Goal: Task Accomplishment & Management: Manage account settings

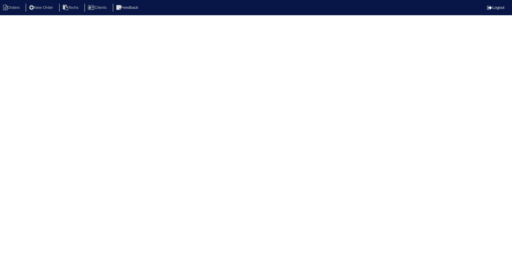
select select "15"
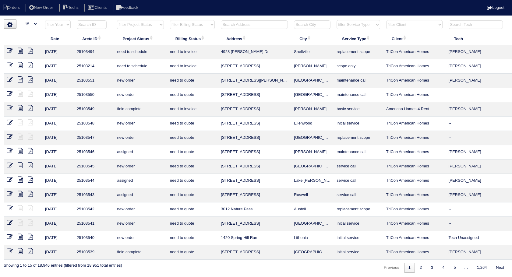
click at [231, 24] on input "text" at bounding box center [254, 24] width 67 height 9
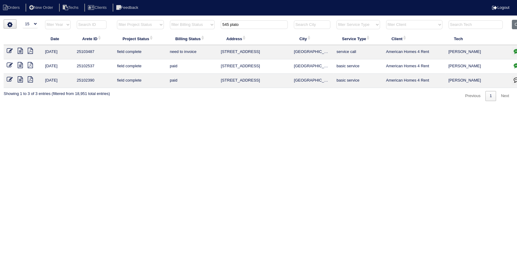
type input "545 plato"
drag, startPoint x: 11, startPoint y: 49, endPoint x: 22, endPoint y: 50, distance: 10.4
click at [11, 49] on icon at bounding box center [10, 51] width 6 height 6
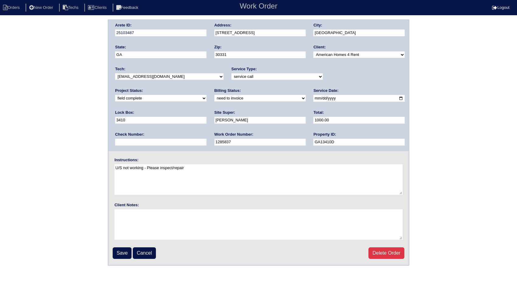
drag, startPoint x: 172, startPoint y: 98, endPoint x: 168, endPoint y: 101, distance: 5.0
click at [214, 98] on select "need to quote quoted need to invoice invoiced paid warranty purchase order need…" at bounding box center [259, 98] width 91 height 7
select select "invoiced"
click at [214, 95] on select "need to quote quoted need to invoice invoiced paid warranty purchase order need…" at bounding box center [259, 98] width 91 height 7
click at [129, 250] on input "Save" at bounding box center [122, 254] width 19 height 12
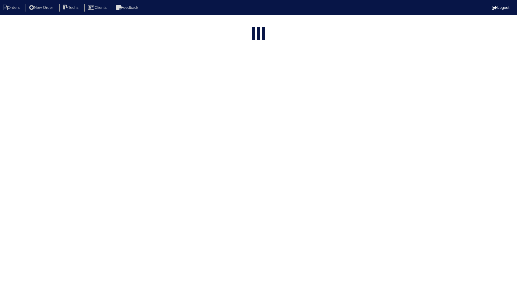
select select "15"
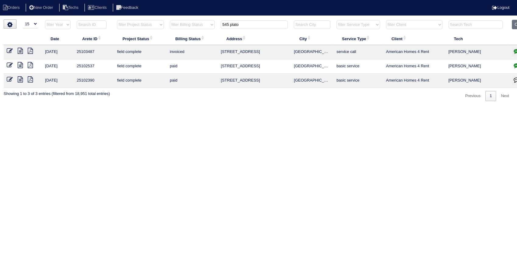
drag, startPoint x: 249, startPoint y: 20, endPoint x: 178, endPoint y: 32, distance: 71.1
click at [178, 32] on table "Date Arete ID Project Status Billing Status Address City Service Type Client Te…" at bounding box center [268, 54] width 528 height 68
type input "235"
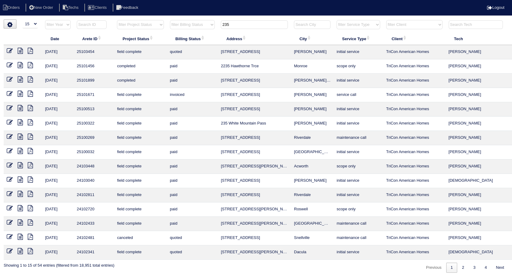
click at [8, 49] on icon at bounding box center [10, 51] width 6 height 6
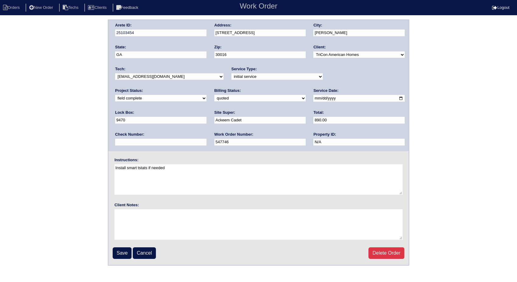
click at [214, 99] on select "need to quote quoted need to invoice invoiced paid warranty purchase order need…" at bounding box center [259, 98] width 91 height 7
select select "invoiced"
click at [214, 95] on select "need to quote quoted need to invoice invoiced paid warranty purchase order need…" at bounding box center [259, 98] width 91 height 7
click at [125, 250] on input "Save" at bounding box center [122, 254] width 19 height 12
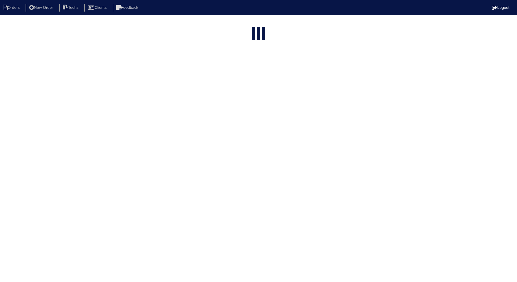
select select "15"
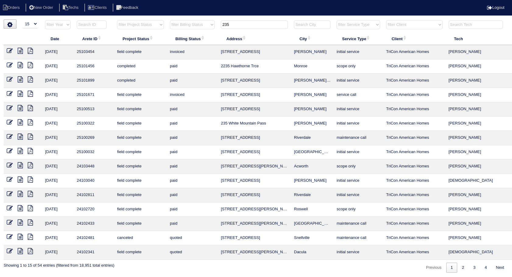
drag, startPoint x: 227, startPoint y: 30, endPoint x: 182, endPoint y: 40, distance: 46.3
click at [182, 40] on table "Date Arete ID Project Status Billing Status Address City Service Type Client Te…" at bounding box center [268, 140] width 528 height 240
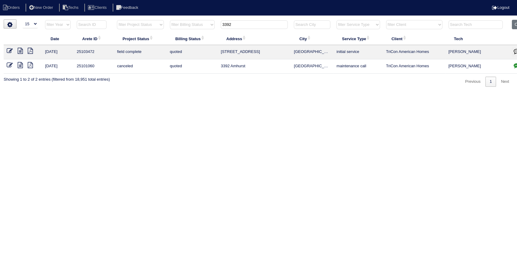
type input "3392"
click at [18, 50] on icon at bounding box center [20, 51] width 5 height 6
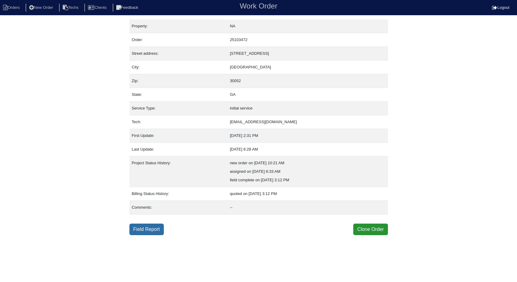
click at [151, 228] on link "Field Report" at bounding box center [146, 230] width 34 height 12
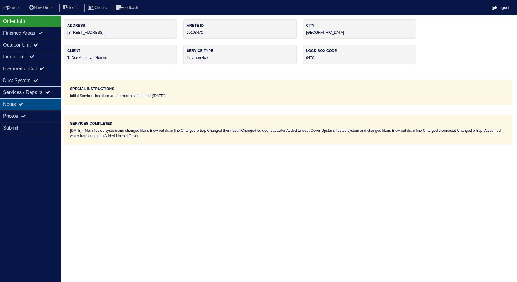
click at [33, 106] on div "Notes" at bounding box center [30, 104] width 61 height 12
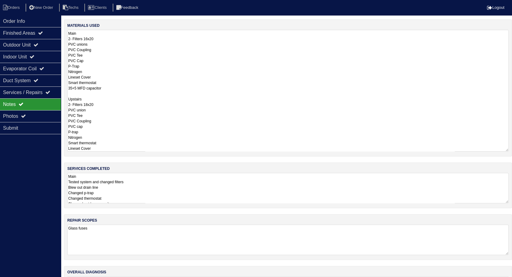
click at [132, 44] on textarea "Main 2- Filters 16x20 PVC unions PVC Coupling PVC Tee PVC Cap P-Trap Nitrogen L…" at bounding box center [287, 91] width 441 height 122
click at [20, 6] on li "Orders" at bounding box center [12, 8] width 25 height 8
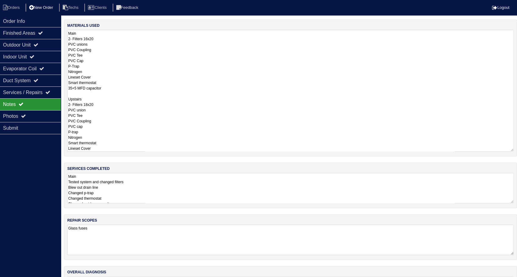
select select "15"
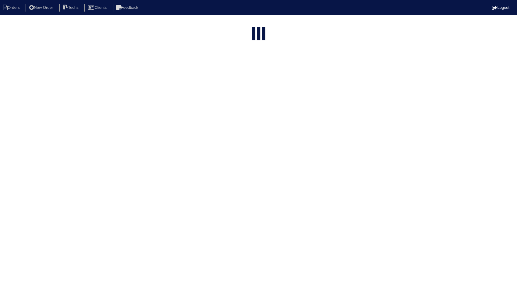
type input "3392"
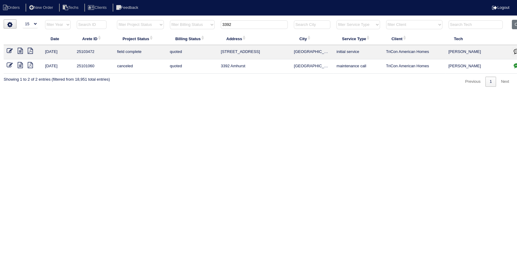
click at [8, 50] on icon at bounding box center [10, 51] width 6 height 6
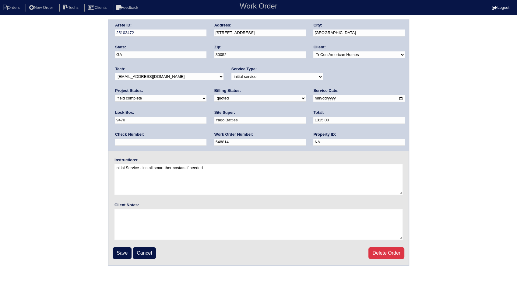
click at [214, 97] on select "need to quote quoted need to invoice invoiced paid warranty purchase order need…" at bounding box center [259, 98] width 91 height 7
select select "invoiced"
click at [214, 95] on select "need to quote quoted need to invoice invoiced paid warranty purchase order need…" at bounding box center [259, 98] width 91 height 7
click at [121, 253] on input "Save" at bounding box center [122, 254] width 19 height 12
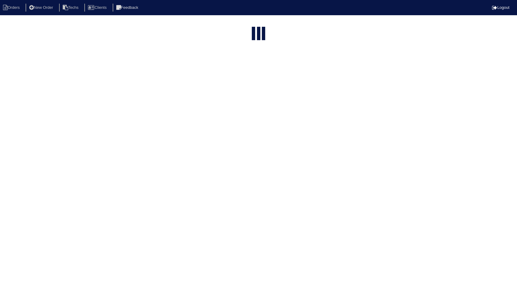
select select "15"
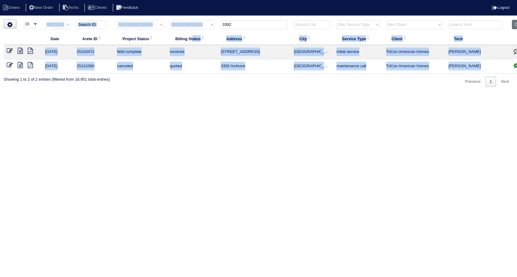
drag, startPoint x: 239, startPoint y: 29, endPoint x: 196, endPoint y: 40, distance: 44.3
click at [196, 40] on table "Date Arete ID Project Status Billing Status Address City Service Type Client Te…" at bounding box center [268, 47] width 528 height 54
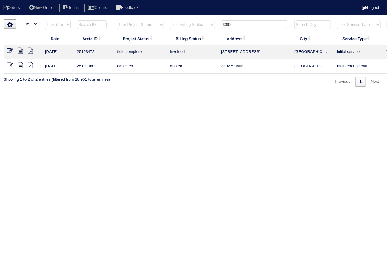
drag, startPoint x: 238, startPoint y: 116, endPoint x: 237, endPoint y: 108, distance: 8.0
click at [238, 93] on html "Orders New Order Techs Clients Feedback Logout Orders New Order Users Clients M…" at bounding box center [193, 46] width 387 height 93
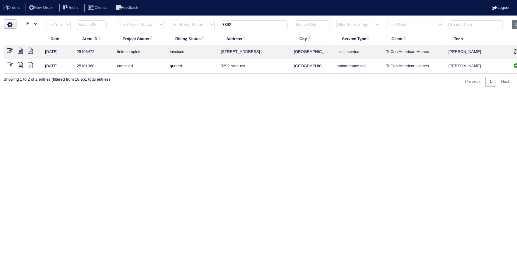
drag, startPoint x: 248, startPoint y: 28, endPoint x: 244, endPoint y: 26, distance: 4.4
click at [248, 28] on input "3392" at bounding box center [254, 24] width 67 height 9
click at [244, 26] on input "3392" at bounding box center [254, 24] width 67 height 9
drag, startPoint x: 244, startPoint y: 26, endPoint x: 200, endPoint y: 35, distance: 44.1
click at [200, 34] on table "Date Arete ID Project Status Billing Status Address City Service Type Client Te…" at bounding box center [268, 47] width 528 height 54
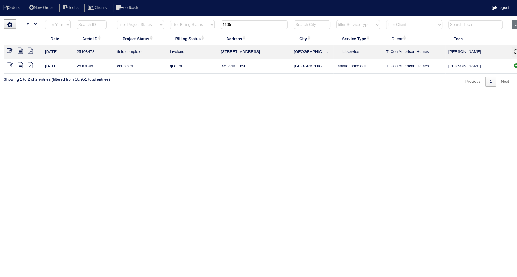
type input "4105"
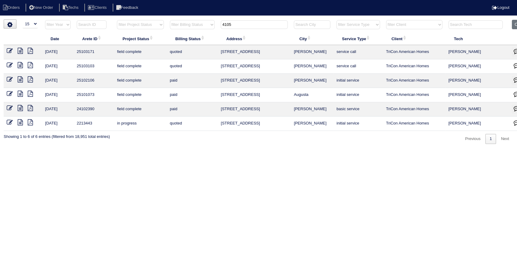
click at [10, 48] on icon at bounding box center [10, 51] width 6 height 6
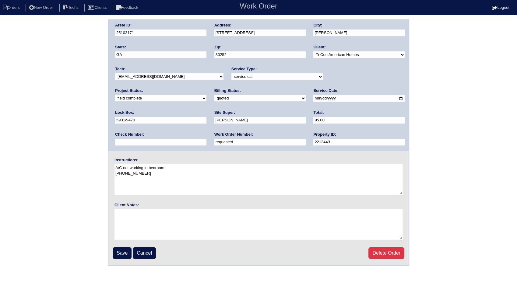
drag, startPoint x: 139, startPoint y: 141, endPoint x: 99, endPoint y: 149, distance: 41.3
click at [99, 149] on div "Arete ID: 25103171 Address: [STREET_ADDRESS] City: [PERSON_NAME] State: [GEOGRA…" at bounding box center [258, 142] width 517 height 246
type input "551760"
click at [97, 134] on div "Arete ID: 25103171 Address: [STREET_ADDRESS] City: [PERSON_NAME] State: [GEOGRA…" at bounding box center [258, 142] width 517 height 246
click at [214, 98] on select "need to quote quoted need to invoice invoiced paid warranty purchase order need…" at bounding box center [259, 98] width 91 height 7
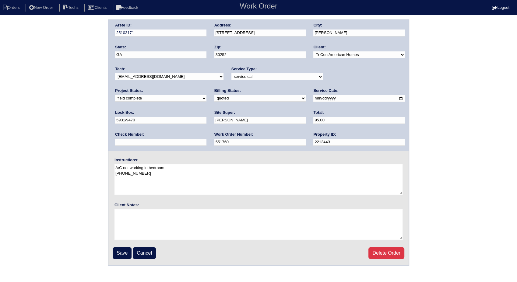
click at [214, 95] on select "need to quote quoted need to invoice invoiced paid warranty purchase order need…" at bounding box center [259, 98] width 91 height 7
click at [214, 99] on select "need to quote quoted need to invoice invoiced paid warranty purchase order need…" at bounding box center [259, 98] width 91 height 7
select select "invoiced"
click at [214, 95] on select "need to quote quoted need to invoice invoiced paid warranty purchase order need…" at bounding box center [259, 98] width 91 height 7
click at [127, 251] on input "Save" at bounding box center [122, 254] width 19 height 12
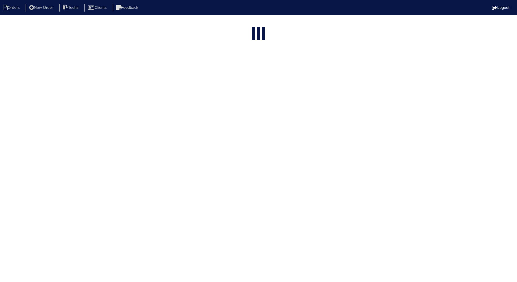
select select "15"
type input "4105"
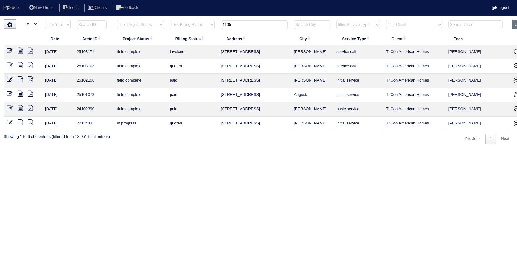
click at [8, 66] on icon at bounding box center [10, 65] width 6 height 6
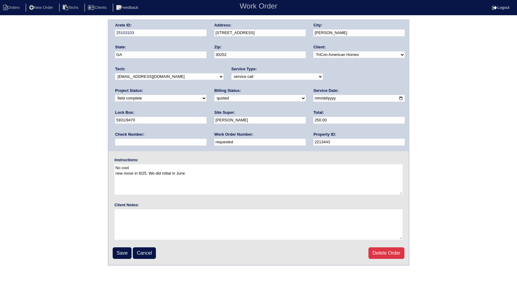
drag, startPoint x: 119, startPoint y: 146, endPoint x: 54, endPoint y: 159, distance: 67.1
click at [55, 159] on div "Arete ID: 25103103 Address: 4105 Mission Way City: McDonough State: GA Zip: 302…" at bounding box center [258, 142] width 517 height 246
type input "551760"
click at [214, 98] on select "need to quote quoted need to invoice invoiced paid warranty purchase order need…" at bounding box center [259, 98] width 91 height 7
select select "invoiced"
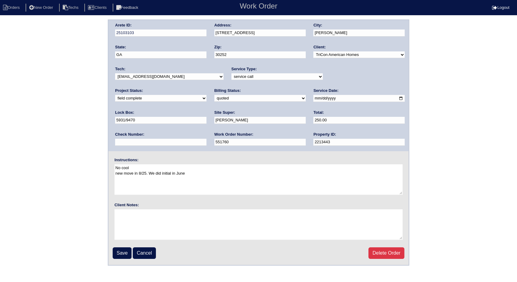
click at [214, 95] on select "need to quote quoted need to invoice invoiced paid warranty purchase order need…" at bounding box center [259, 98] width 91 height 7
drag, startPoint x: 236, startPoint y: 119, endPoint x: 178, endPoint y: 135, distance: 60.1
click at [178, 135] on div "Arete ID: 25103103 Address: 4105 Mission Way City: McDonough State: GA Zip: 302…" at bounding box center [258, 85] width 300 height 131
type input "345.00"
click at [58, 226] on div "Arete ID: 25103103 Address: 4105 Mission Way City: McDonough State: GA Zip: 302…" at bounding box center [258, 142] width 517 height 246
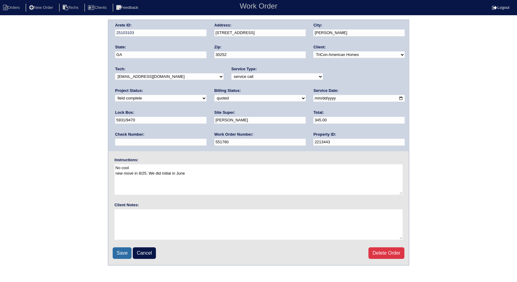
click at [122, 253] on input "Save" at bounding box center [122, 254] width 19 height 12
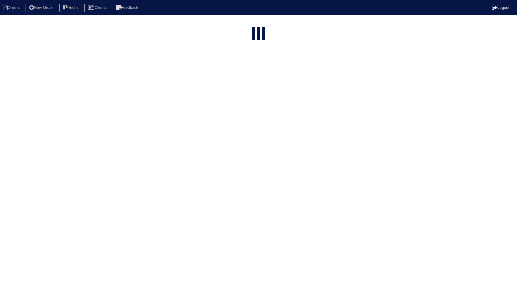
select select "15"
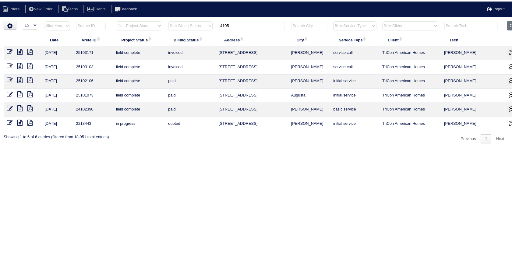
scroll to position [0, 15]
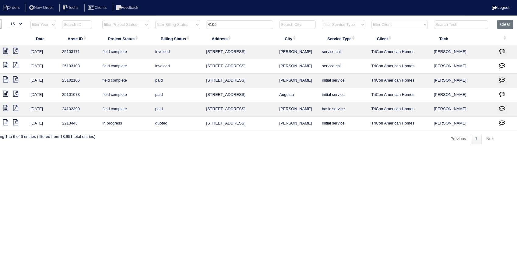
click at [502, 51] on icon "button" at bounding box center [502, 51] width 6 height 6
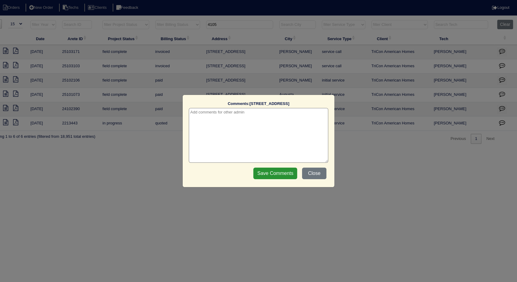
click at [252, 115] on textarea at bounding box center [259, 135] width 140 height 55
type textarea "I"
click at [255, 114] on textarea "WO was combined with 251031471" at bounding box center [259, 135] width 140 height 55
click at [214, 136] on textarea "WO was combined with 25103103 - $345." at bounding box center [259, 135] width 140 height 55
type textarea "WO was combined with 25103103 - $345."
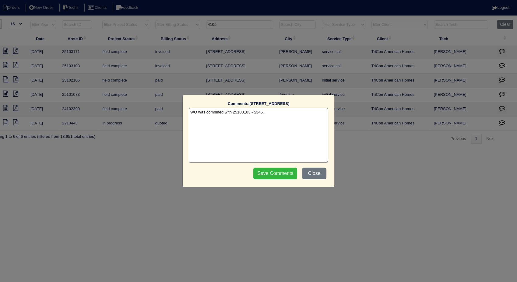
click at [275, 177] on input "Save Comments" at bounding box center [275, 174] width 44 height 12
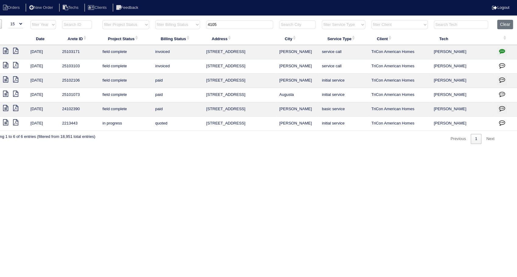
click at [275, 150] on html "Orders New Order Techs Clients Feedback Logout Orders New Order Users Clients M…" at bounding box center [243, 75] width 517 height 150
drag, startPoint x: 238, startPoint y: 28, endPoint x: 137, endPoint y: 57, distance: 105.1
click at [132, 47] on table "Date Arete ID Project Status Billing Status Address City Service Type Client Te…" at bounding box center [253, 75] width 528 height 111
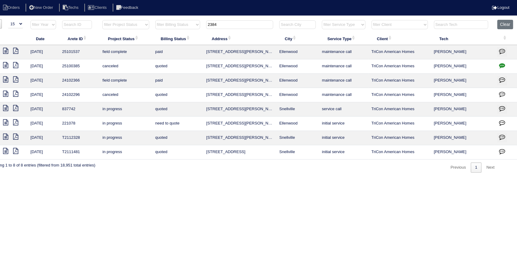
drag, startPoint x: 232, startPoint y: 28, endPoint x: 137, endPoint y: 47, distance: 96.8
click at [137, 47] on table "Date Arete ID Project Status Billing Status Address City Service Type Client Te…" at bounding box center [253, 90] width 528 height 140
type input "185"
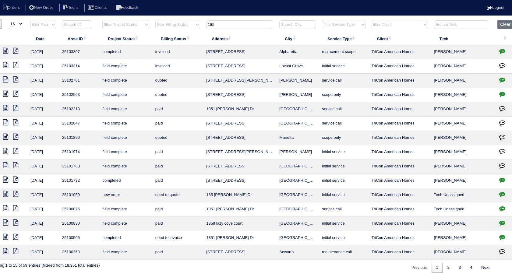
click at [6, 78] on icon at bounding box center [5, 79] width 5 height 6
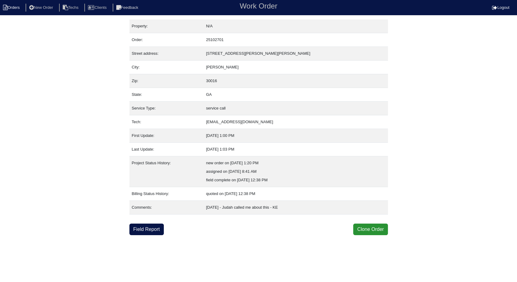
click at [16, 7] on li "Orders" at bounding box center [12, 8] width 25 height 8
select select "15"
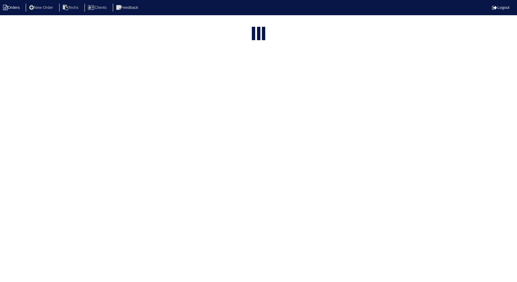
type input "185"
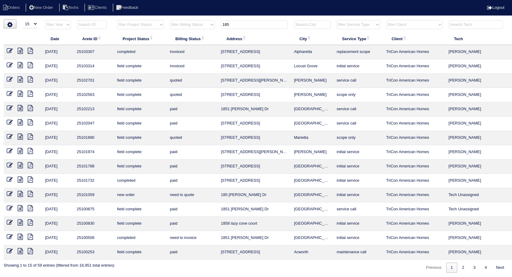
click at [9, 78] on icon at bounding box center [10, 79] width 6 height 6
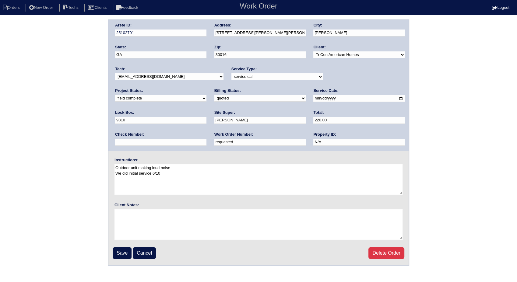
drag, startPoint x: 152, startPoint y: 142, endPoint x: 75, endPoint y: 149, distance: 77.1
click at [75, 149] on div "Arete ID: 25102701 Address: [STREET_ADDRESS][PERSON_NAME][PERSON_NAME] City: [G…" at bounding box center [258, 142] width 517 height 246
type input "551732"
click at [214, 99] on select "need to quote quoted need to invoice invoiced paid warranty purchase order need…" at bounding box center [259, 98] width 91 height 7
select select "invoiced"
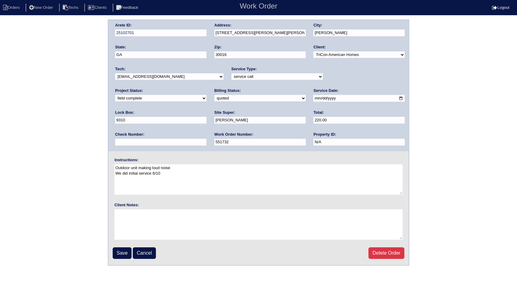
click at [214, 95] on select "need to quote quoted need to invoice invoiced paid warranty purchase order need…" at bounding box center [259, 98] width 91 height 7
click at [122, 253] on input "Save" at bounding box center [122, 254] width 19 height 12
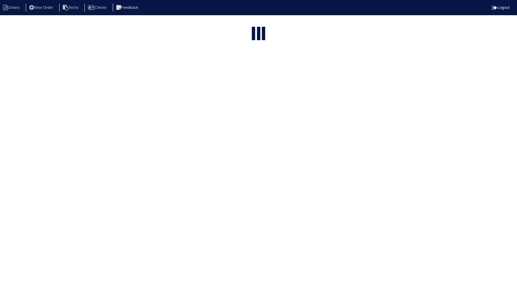
select select "15"
type input "185"
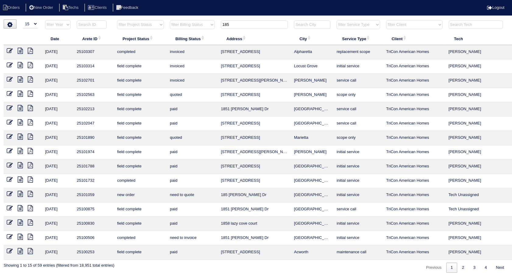
click at [10, 65] on icon at bounding box center [10, 65] width 6 height 6
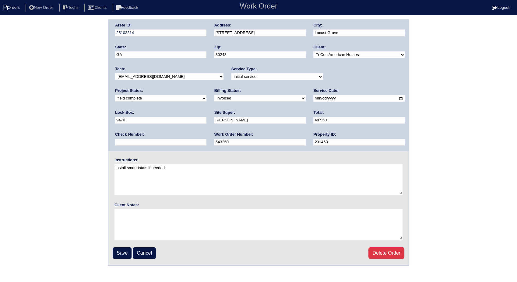
click at [14, 5] on li "Orders" at bounding box center [12, 8] width 25 height 8
select select "15"
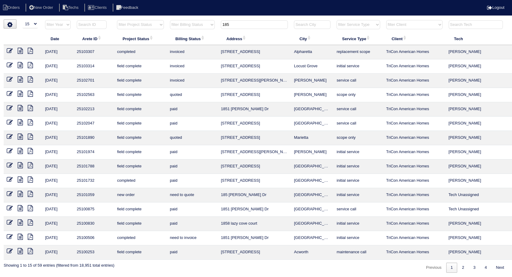
click at [9, 79] on icon at bounding box center [10, 79] width 6 height 6
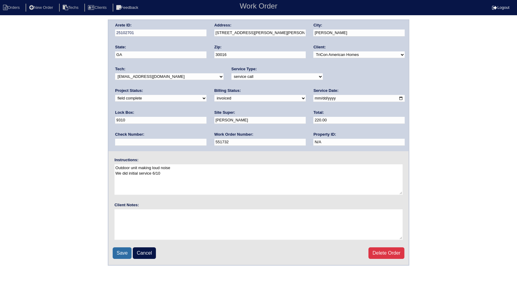
click at [127, 249] on input "Save" at bounding box center [122, 254] width 19 height 12
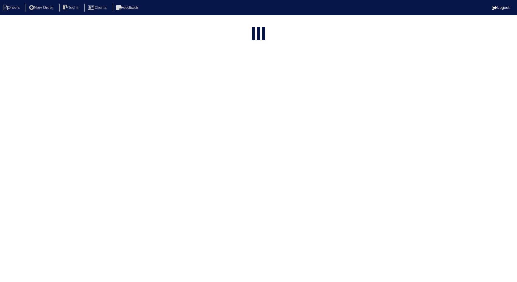
select select "15"
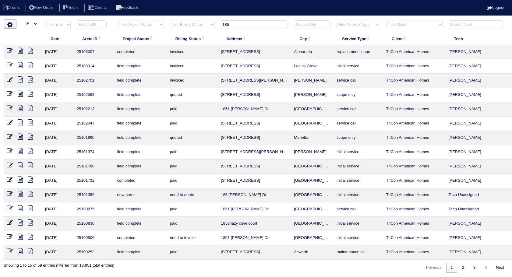
drag, startPoint x: 241, startPoint y: 26, endPoint x: 201, endPoint y: 35, distance: 40.5
click at [201, 35] on table "Date Arete ID Project Status Billing Status Address City Service Type Client Te…" at bounding box center [268, 140] width 528 height 240
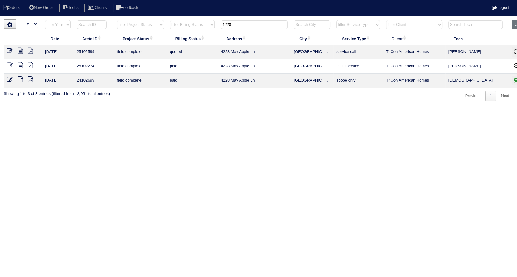
type input "4228"
click at [12, 50] on icon at bounding box center [10, 51] width 6 height 6
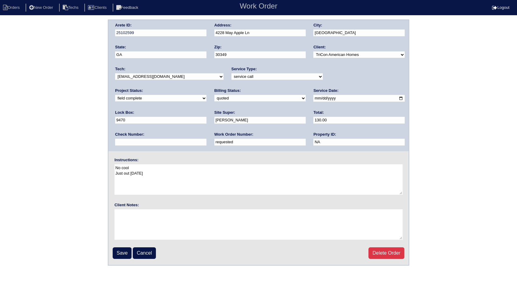
click at [214, 96] on select "need to quote quoted need to invoice invoiced paid warranty purchase order need…" at bounding box center [259, 98] width 91 height 7
select select "invoiced"
click at [214, 95] on select "need to quote quoted need to invoice invoiced paid warranty purchase order need…" at bounding box center [259, 98] width 91 height 7
drag, startPoint x: 141, startPoint y: 144, endPoint x: 99, endPoint y: 152, distance: 43.0
click at [99, 152] on div "Arete ID: 25102599 Address: [STREET_ADDRESS] City: [GEOGRAPHIC_DATA] State: [GE…" at bounding box center [258, 142] width 517 height 246
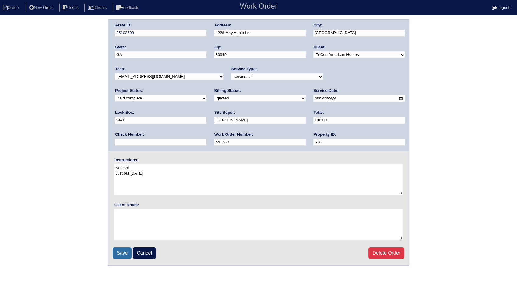
type input "551730"
click at [126, 251] on input "Save" at bounding box center [122, 254] width 19 height 12
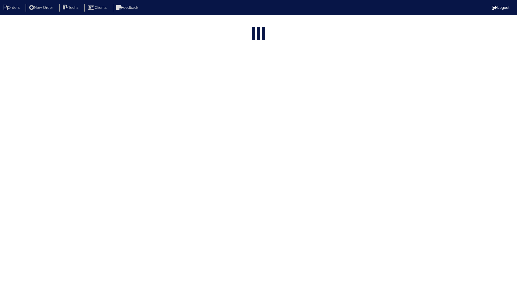
select select "15"
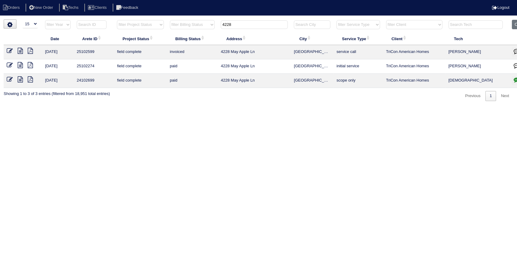
drag, startPoint x: 257, startPoint y: 25, endPoint x: 165, endPoint y: 37, distance: 93.4
click at [165, 37] on table "Date Arete ID Project Status Billing Status Address City Service Type Client Te…" at bounding box center [268, 54] width 528 height 68
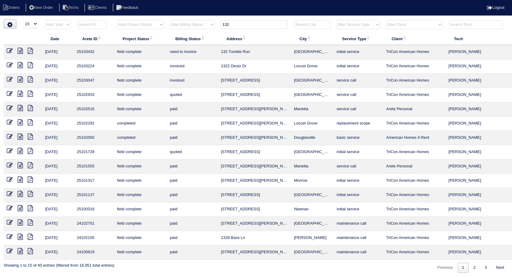
type input "132"
click at [10, 48] on icon at bounding box center [10, 51] width 6 height 6
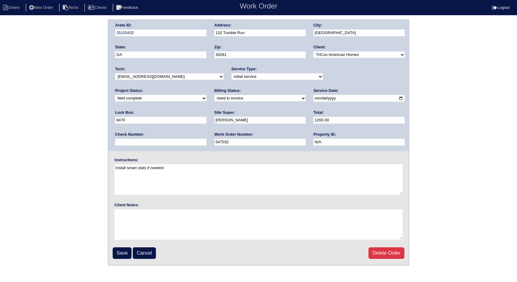
click at [214, 101] on select "need to quote quoted need to invoice invoiced paid warranty purchase order need…" at bounding box center [259, 98] width 91 height 7
select select "invoiced"
click at [214, 95] on select "need to quote quoted need to invoice invoiced paid warranty purchase order need…" at bounding box center [259, 98] width 91 height 7
click at [125, 254] on input "Save" at bounding box center [122, 254] width 19 height 12
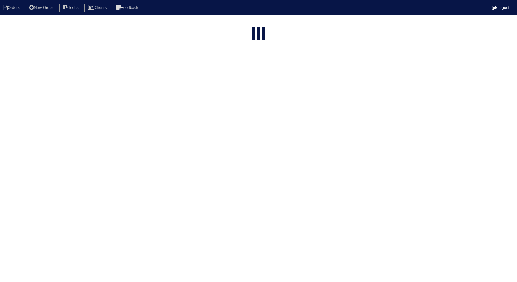
select select "15"
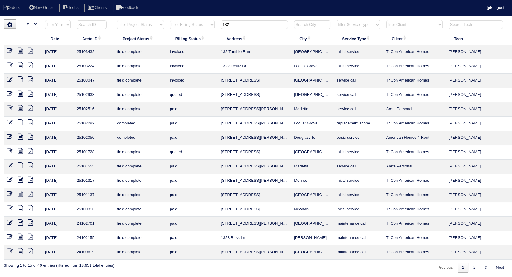
drag, startPoint x: 203, startPoint y: 29, endPoint x: 196, endPoint y: 30, distance: 6.2
click at [196, 30] on tr "filter Year -- Any Year -- 2025 2024 2023 2022 2021 2020 2019 filter Project St…" at bounding box center [268, 26] width 528 height 12
type input "6087"
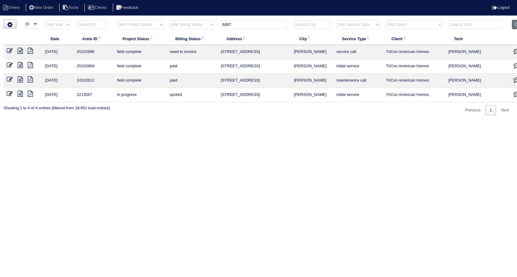
drag, startPoint x: 8, startPoint y: 50, endPoint x: 13, endPoint y: 50, distance: 5.2
click at [8, 49] on icon at bounding box center [10, 51] width 6 height 6
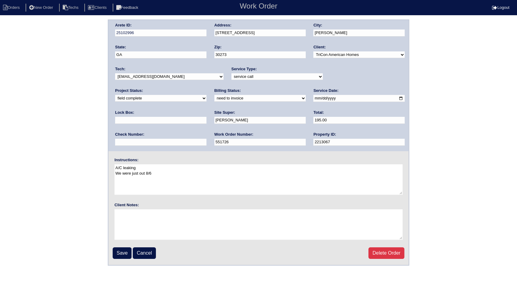
click at [214, 99] on select "need to quote quoted need to invoice invoiced paid warranty purchase order need…" at bounding box center [259, 98] width 91 height 7
select select "invoiced"
click at [214, 95] on select "need to quote quoted need to invoice invoiced paid warranty purchase order need…" at bounding box center [259, 98] width 91 height 7
drag, startPoint x: 121, startPoint y: 255, endPoint x: 152, endPoint y: 217, distance: 48.7
click at [121, 255] on input "Save" at bounding box center [122, 254] width 19 height 12
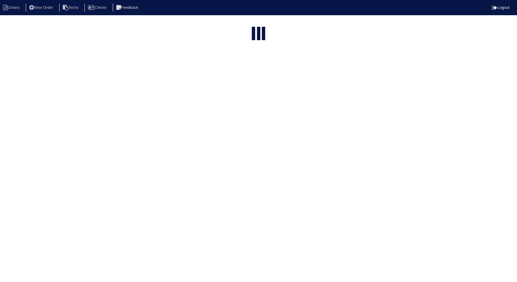
select select "15"
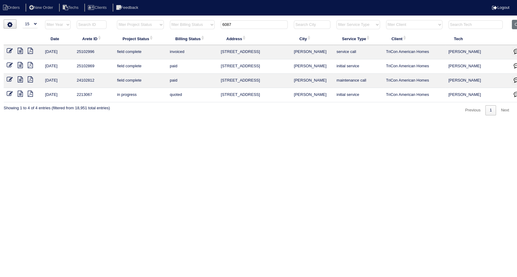
drag, startPoint x: 238, startPoint y: 25, endPoint x: 187, endPoint y: 33, distance: 51.2
click at [187, 31] on tr "filter Year -- Any Year -- 2025 2024 2023 2022 2021 2020 2019 filter Project St…" at bounding box center [268, 26] width 528 height 12
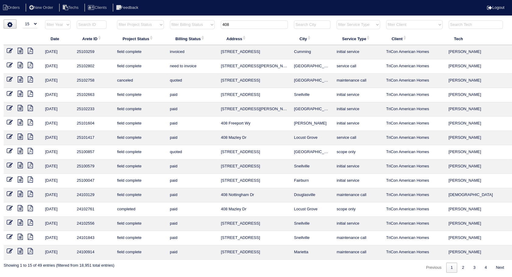
type input "408"
click at [8, 64] on icon at bounding box center [10, 65] width 6 height 6
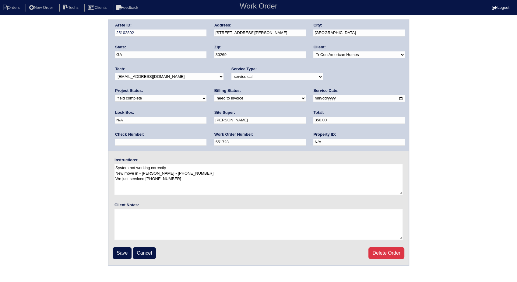
click at [214, 98] on select "need to quote quoted need to invoice invoiced paid warranty purchase order need…" at bounding box center [259, 98] width 91 height 7
select select "invoiced"
click at [214, 95] on select "need to quote quoted need to invoice invoiced paid warranty purchase order need…" at bounding box center [259, 98] width 91 height 7
drag, startPoint x: 120, startPoint y: 254, endPoint x: 155, endPoint y: 134, distance: 124.9
click at [120, 253] on input "Save" at bounding box center [122, 254] width 19 height 12
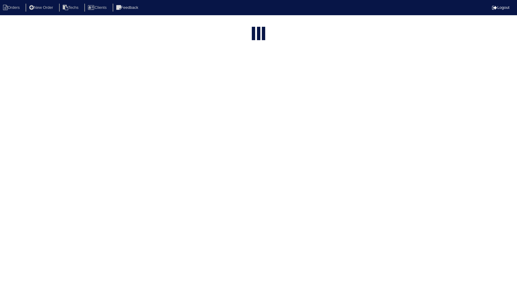
select select "15"
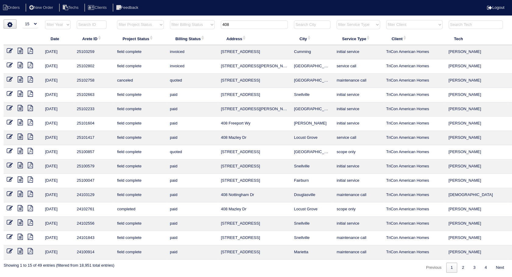
drag, startPoint x: 238, startPoint y: 22, endPoint x: 190, endPoint y: 33, distance: 48.9
click at [190, 33] on table "Date Arete ID Project Status Billing Status Address City Service Type Client Te…" at bounding box center [268, 140] width 528 height 240
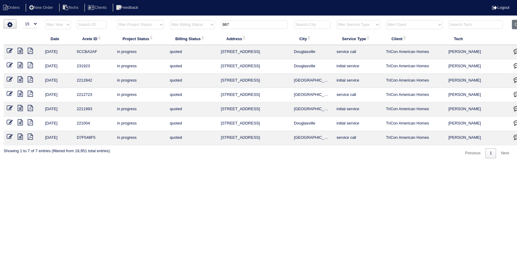
drag, startPoint x: 245, startPoint y: 26, endPoint x: 200, endPoint y: 37, distance: 46.9
click at [200, 37] on table "Date Arete ID Project Status Billing Status Address City Service Type Client Te…" at bounding box center [268, 82] width 528 height 125
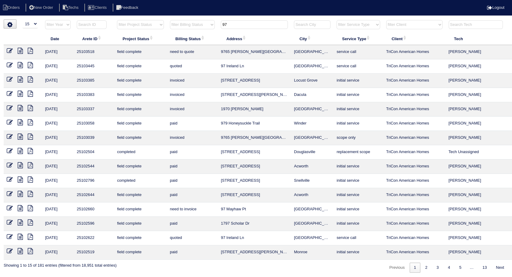
type input "97"
click at [9, 208] on icon at bounding box center [10, 208] width 6 height 6
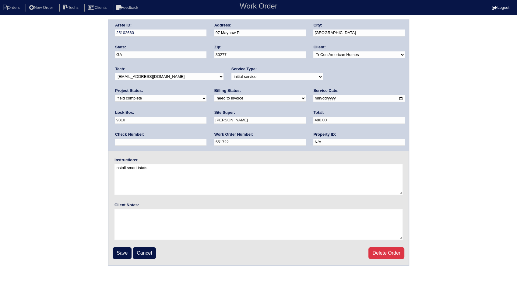
click at [214, 99] on select "need to quote quoted need to invoice invoiced paid warranty purchase order need…" at bounding box center [259, 98] width 91 height 7
select select "invoiced"
click at [214, 95] on select "need to quote quoted need to invoice invoiced paid warranty purchase order need…" at bounding box center [259, 98] width 91 height 7
drag, startPoint x: 118, startPoint y: 250, endPoint x: 328, endPoint y: 154, distance: 230.8
click at [119, 250] on input "Save" at bounding box center [122, 254] width 19 height 12
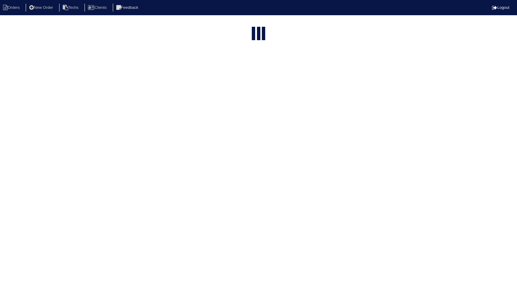
select select "15"
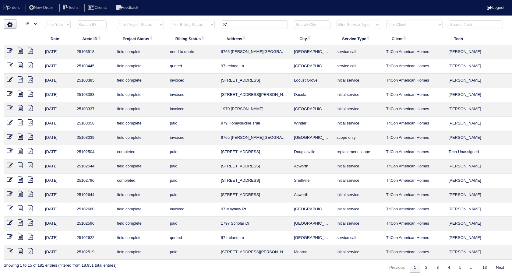
drag, startPoint x: 240, startPoint y: 22, endPoint x: 160, endPoint y: 42, distance: 82.2
click at [160, 42] on table "Date Arete ID Project Status Billing Status Address City Service Type Client Te…" at bounding box center [268, 140] width 528 height 240
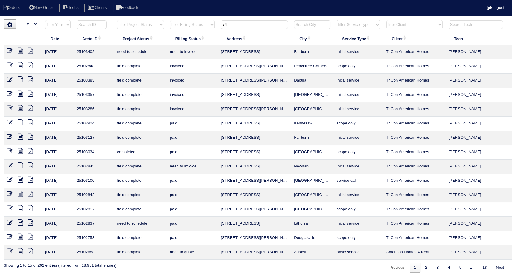
click at [236, 23] on input "74" at bounding box center [254, 24] width 67 height 9
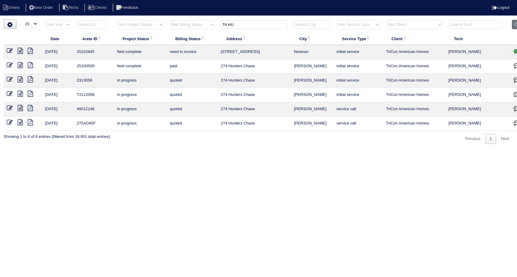
type input "74 HU"
click at [9, 51] on icon at bounding box center [10, 51] width 6 height 6
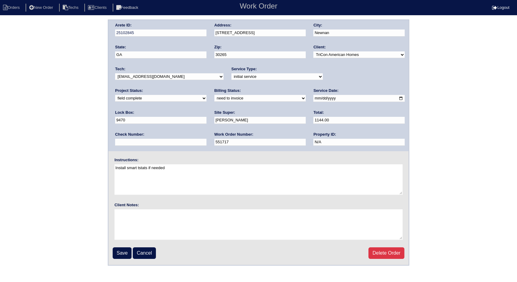
click at [214, 98] on select "need to quote quoted need to invoice invoiced paid warranty purchase order need…" at bounding box center [259, 98] width 91 height 7
select select "invoiced"
click at [214, 95] on select "need to quote quoted need to invoice invoiced paid warranty purchase order need…" at bounding box center [259, 98] width 91 height 7
click at [122, 252] on input "Save" at bounding box center [122, 254] width 19 height 12
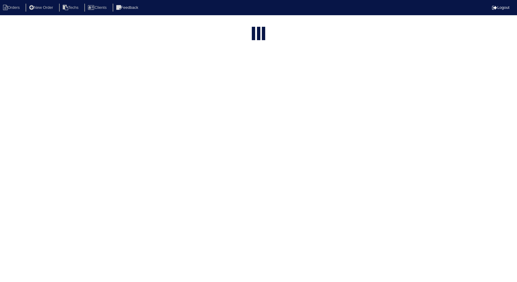
select select "15"
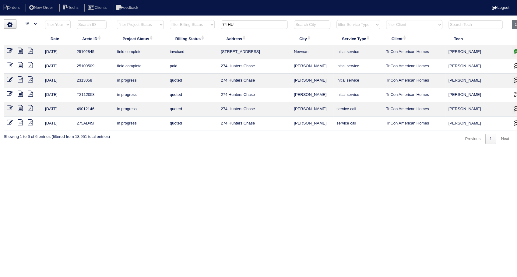
drag, startPoint x: 242, startPoint y: 26, endPoint x: 177, endPoint y: 40, distance: 66.1
click at [177, 40] on table "Date Arete ID Project Status Billing Status Address City Service Type Client Te…" at bounding box center [268, 75] width 528 height 111
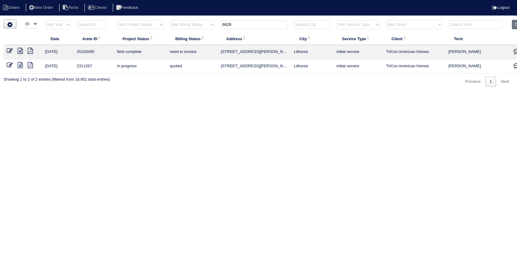
type input "6629"
click at [10, 50] on td at bounding box center [23, 52] width 38 height 14
click at [10, 50] on icon at bounding box center [10, 51] width 6 height 6
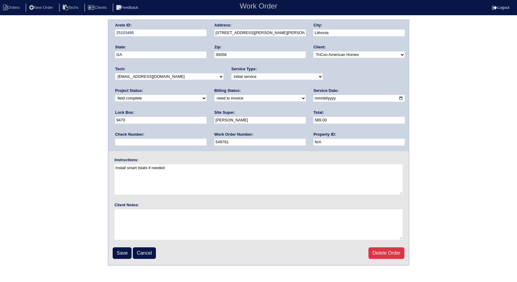
click at [214, 100] on select "need to quote quoted need to invoice invoiced paid warranty purchase order need…" at bounding box center [259, 98] width 91 height 7
select select "invoiced"
click at [214, 95] on select "need to quote quoted need to invoice invoiced paid warranty purchase order need…" at bounding box center [259, 98] width 91 height 7
click at [122, 254] on input "Save" at bounding box center [122, 254] width 19 height 12
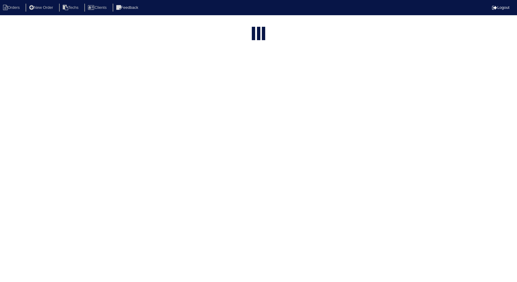
select select "15"
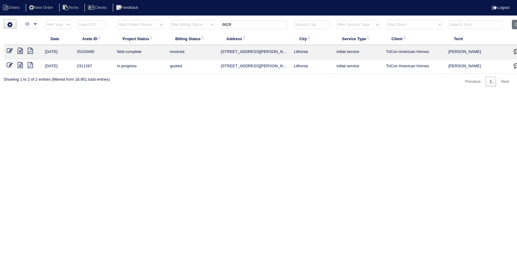
drag, startPoint x: 238, startPoint y: 26, endPoint x: 188, endPoint y: 33, distance: 51.0
click at [188, 33] on table "Date Arete ID Project Status Billing Status Address City Service Type Client Te…" at bounding box center [268, 47] width 528 height 54
type input "425"
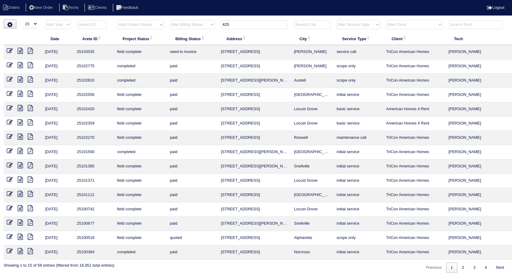
click at [7, 50] on icon at bounding box center [10, 51] width 6 height 6
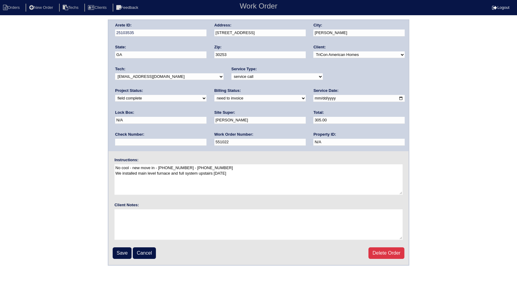
click at [214, 99] on select "need to quote quoted need to invoice invoiced paid warranty purchase order need…" at bounding box center [259, 98] width 91 height 7
select select "invoiced"
click at [214, 95] on select "need to quote quoted need to invoice invoiced paid warranty purchase order need…" at bounding box center [259, 98] width 91 height 7
click at [127, 250] on input "Save" at bounding box center [122, 254] width 19 height 12
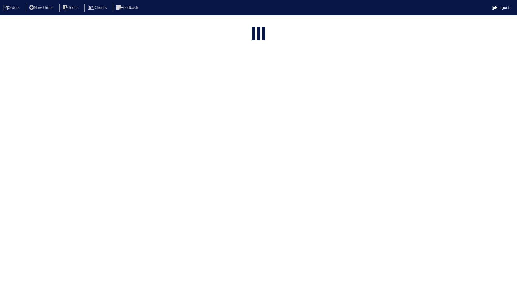
select select "15"
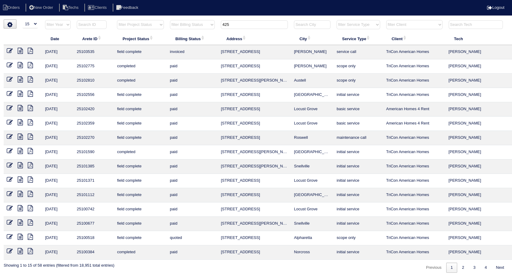
drag, startPoint x: 235, startPoint y: 24, endPoint x: 193, endPoint y: 34, distance: 43.6
click at [193, 34] on table "Date Arete ID Project Status Billing Status Address City Service Type Client Te…" at bounding box center [268, 140] width 528 height 240
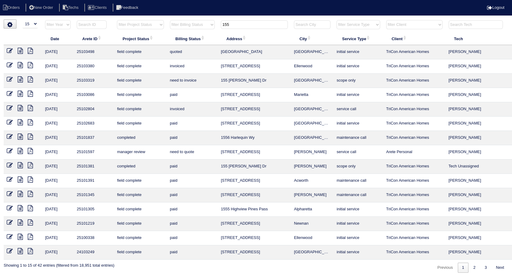
type input "155"
click at [9, 79] on icon at bounding box center [10, 79] width 6 height 6
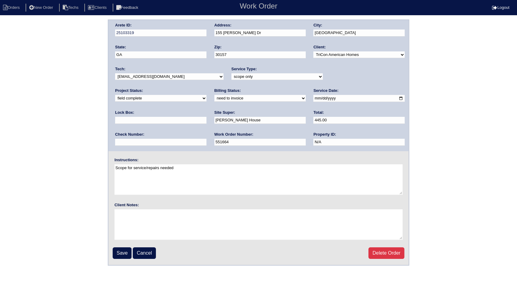
click at [214, 100] on select "need to quote quoted need to invoice invoiced paid warranty purchase order need…" at bounding box center [259, 98] width 91 height 7
select select "invoiced"
click at [214, 95] on select "need to quote quoted need to invoice invoiced paid warranty purchase order need…" at bounding box center [259, 98] width 91 height 7
click at [125, 253] on input "Save" at bounding box center [122, 254] width 19 height 12
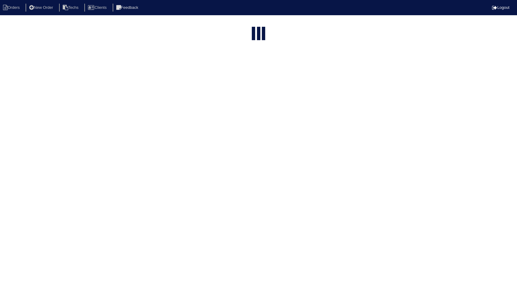
select select "15"
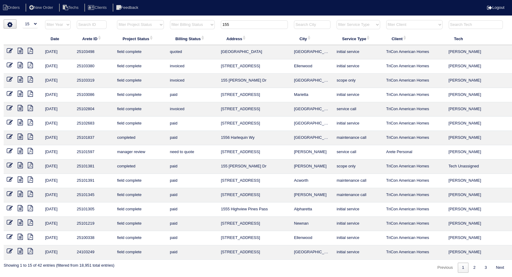
drag, startPoint x: 235, startPoint y: 23, endPoint x: 218, endPoint y: 28, distance: 17.9
click at [218, 28] on tr "filter Year -- Any Year -- 2025 2024 2023 2022 2021 2020 2019 filter Project St…" at bounding box center [268, 26] width 528 height 12
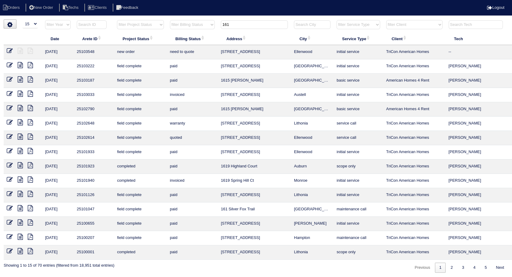
type input "161"
click at [11, 135] on icon at bounding box center [10, 137] width 6 height 6
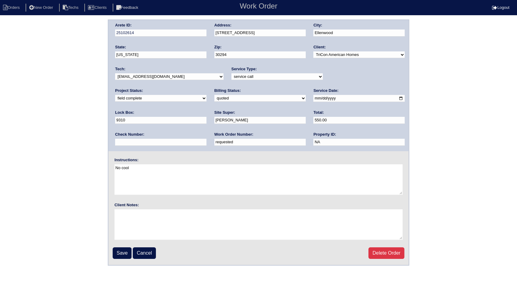
click at [214, 97] on select "need to quote quoted need to invoice invoiced paid warranty purchase order need…" at bounding box center [259, 98] width 91 height 7
select select "invoiced"
click at [214, 95] on select "need to quote quoted need to invoice invoiced paid warranty purchase order need…" at bounding box center [259, 98] width 91 height 7
drag, startPoint x: 146, startPoint y: 140, endPoint x: 99, endPoint y: 146, distance: 47.9
click at [99, 146] on div "Arete ID: 25102614 Address: 161 Orchard Hill Drive City: Ellenwood State: Georg…" at bounding box center [258, 142] width 517 height 246
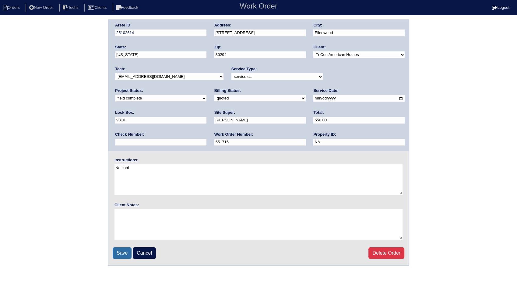
type input "551715"
click at [122, 251] on input "Save" at bounding box center [122, 254] width 19 height 12
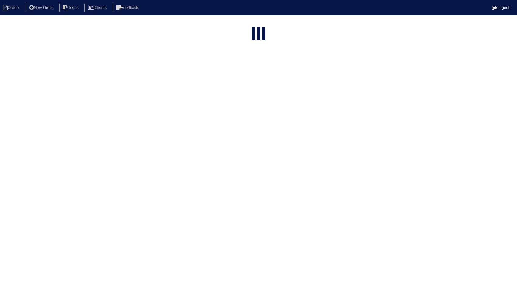
select select "15"
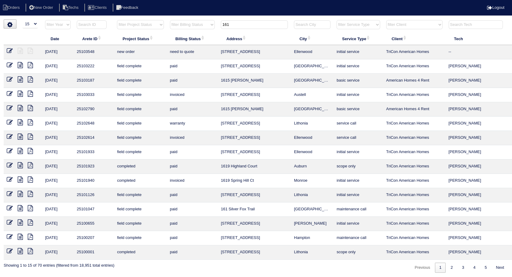
click at [237, 26] on input "161" at bounding box center [254, 24] width 67 height 9
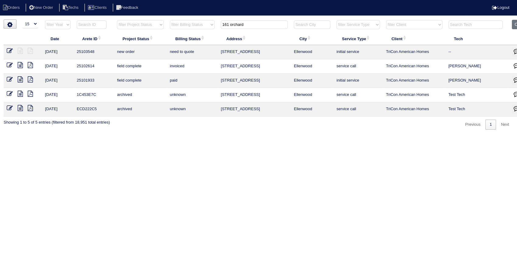
type input "161 orchard"
click at [234, 51] on td "161 Orchard Hill Dr" at bounding box center [254, 52] width 73 height 14
click at [9, 50] on icon at bounding box center [10, 51] width 6 height 6
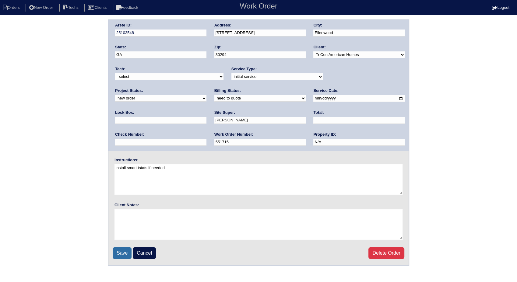
click at [117, 253] on input "Save" at bounding box center [122, 254] width 19 height 12
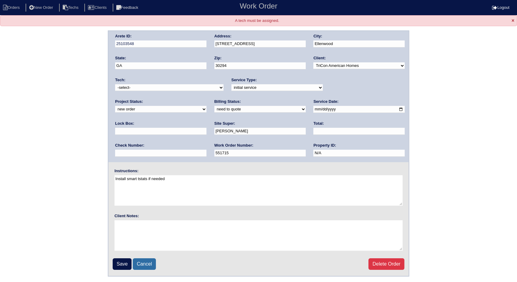
click at [144, 266] on link "Cancel" at bounding box center [144, 265] width 23 height 12
select select "15"
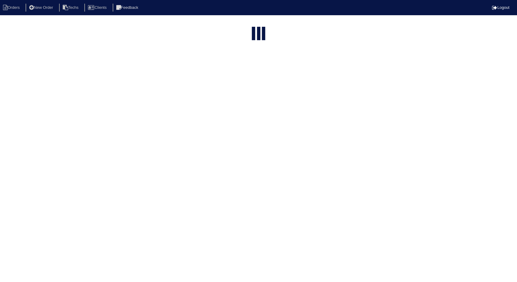
type input "161 orchard"
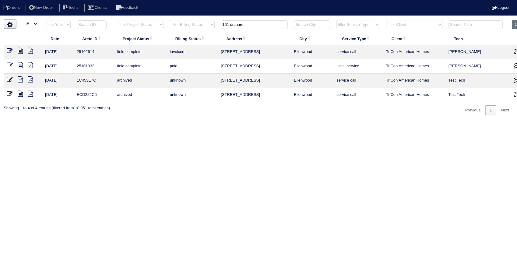
click at [143, 110] on div "▼ 10 15 25 50 200 500 Search: Date Arete ID Project Status Billing Status Addre…" at bounding box center [259, 67] width 510 height 96
click at [515, 24] on button "Clear" at bounding box center [520, 24] width 16 height 9
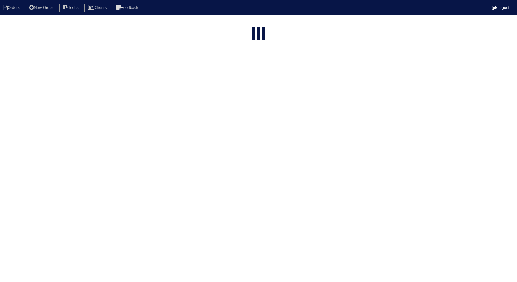
select select "15"
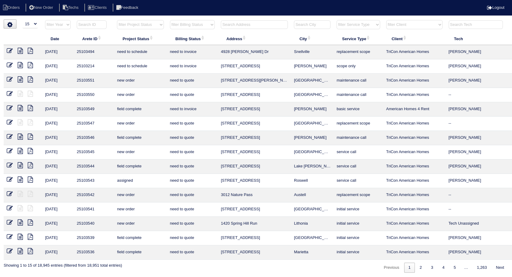
click at [258, 23] on input "text" at bounding box center [254, 24] width 67 height 9
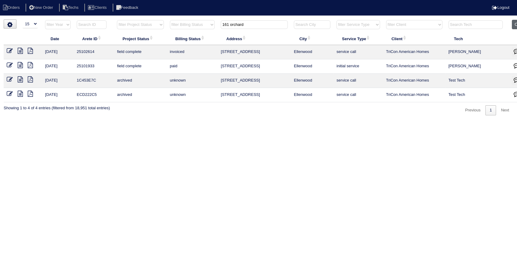
type input "161 orchard"
click at [516, 22] on button "Clear" at bounding box center [520, 24] width 16 height 9
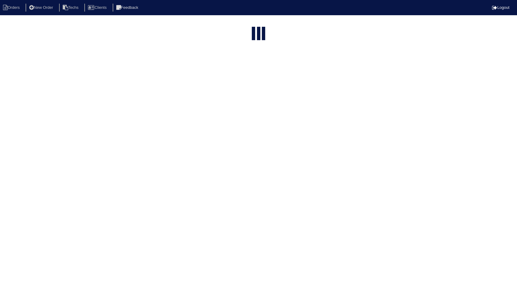
select select "15"
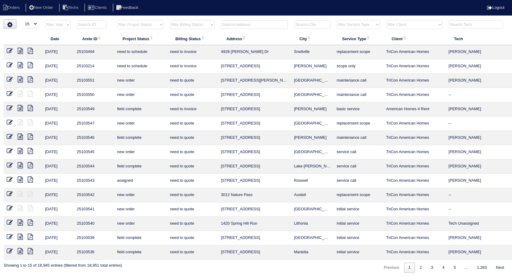
click at [260, 26] on input "text" at bounding box center [254, 24] width 67 height 9
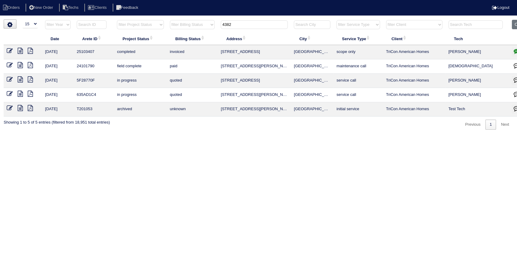
drag, startPoint x: 249, startPoint y: 26, endPoint x: 199, endPoint y: 28, distance: 49.4
click at [200, 28] on tr "filter Year -- Any Year -- 2025 2024 2023 2022 2021 2020 2019 filter Project St…" at bounding box center [268, 26] width 528 height 12
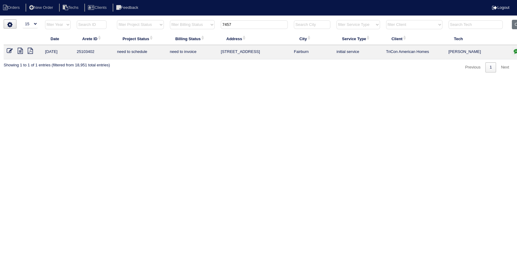
type input "7457"
click at [516, 51] on icon "button" at bounding box center [517, 51] width 6 height 6
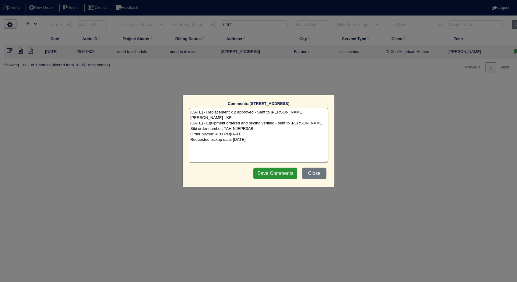
click at [280, 135] on textarea "9/18/25 - Replacement x 2 approved - Sent to Dan, Payton, Reeca - KE 9/18/25 - …" at bounding box center [259, 135] width 140 height 55
type textarea "9/18/25 - Replacement x 2 approved - Sent to Dan, Payton, Reeca - KE 9/18/25 - …"
click at [280, 173] on input "Save Comments" at bounding box center [275, 174] width 44 height 12
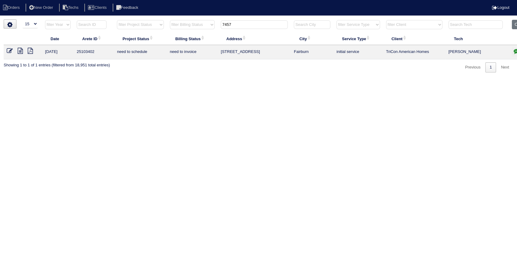
click at [8, 48] on icon at bounding box center [10, 51] width 6 height 6
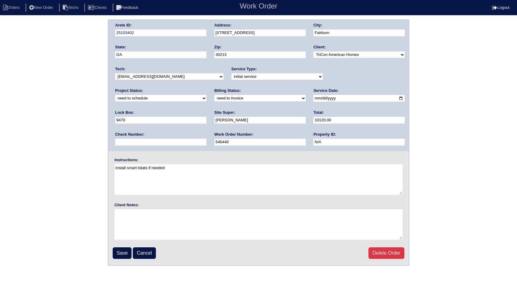
click at [207, 95] on select "new order assigned in progress field complete need to schedule admin review arc…" at bounding box center [160, 98] width 91 height 7
select select "completed"
click at [207, 95] on select "new order assigned in progress field complete need to schedule admin review arc…" at bounding box center [160, 98] width 91 height 7
click at [214, 100] on select "need to quote quoted need to invoice invoiced paid warranty purchase order need…" at bounding box center [259, 98] width 91 height 7
select select "invoiced"
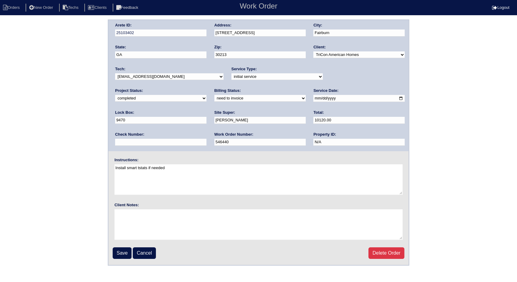
click at [214, 95] on select "need to quote quoted need to invoice invoiced paid warranty purchase order need…" at bounding box center [259, 98] width 91 height 7
drag, startPoint x: 124, startPoint y: 253, endPoint x: 168, endPoint y: 126, distance: 134.1
click at [125, 253] on input "Save" at bounding box center [122, 254] width 19 height 12
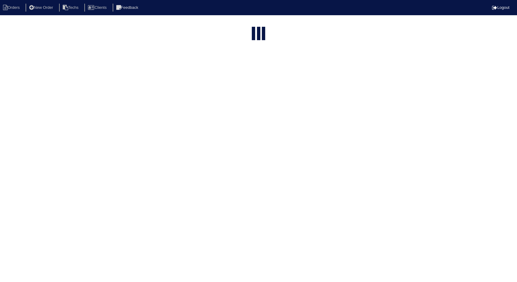
select select "15"
type input "7457"
